Goal: Transaction & Acquisition: Purchase product/service

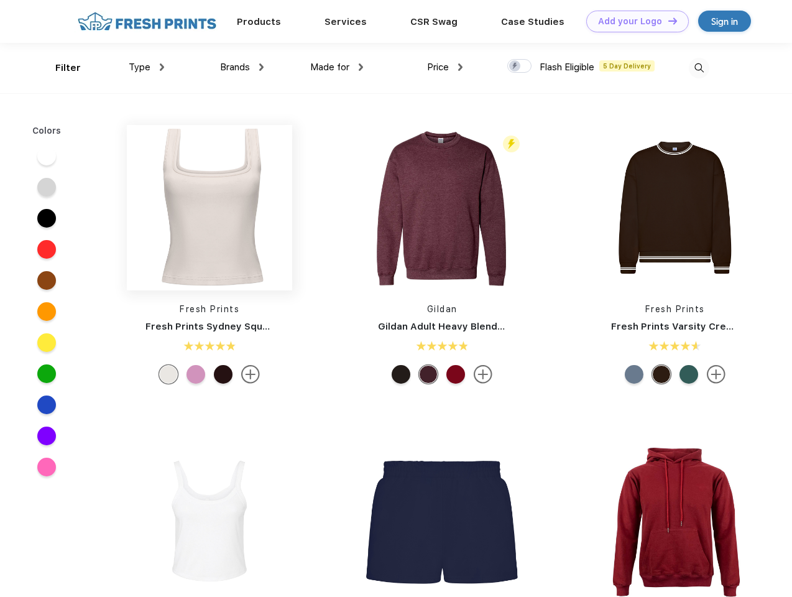
scroll to position [1, 0]
click at [633, 21] on link "Add your Logo Design Tool" at bounding box center [637, 22] width 103 height 22
click at [0, 0] on div "Design Tool" at bounding box center [0, 0] width 0 height 0
click at [667, 21] on link "Add your Logo Design Tool" at bounding box center [637, 22] width 103 height 22
click at [60, 68] on div "Filter" at bounding box center [67, 68] width 25 height 14
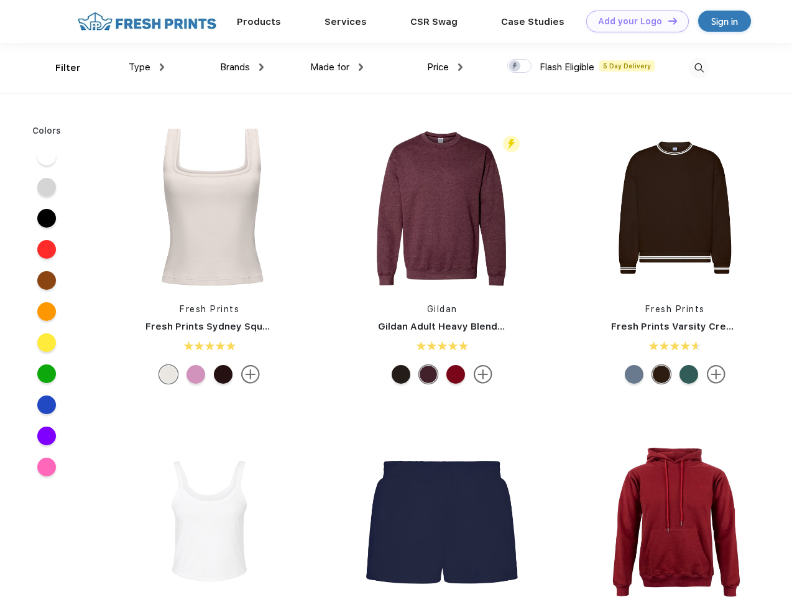
click at [147, 67] on span "Type" at bounding box center [140, 67] width 22 height 11
click at [242, 67] on span "Brands" at bounding box center [235, 67] width 30 height 11
click at [337, 67] on span "Made for" at bounding box center [329, 67] width 39 height 11
click at [445, 67] on span "Price" at bounding box center [438, 67] width 22 height 11
click at [520, 67] on div at bounding box center [519, 66] width 24 height 14
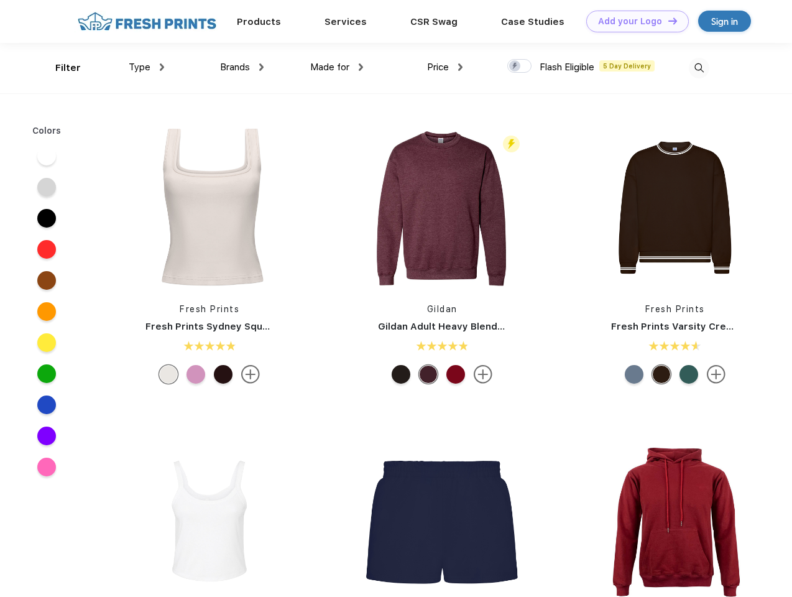
click at [515, 67] on input "checkbox" at bounding box center [511, 62] width 8 height 8
click at [699, 68] on img at bounding box center [699, 68] width 21 height 21
